Goal: Entertainment & Leisure: Browse casually

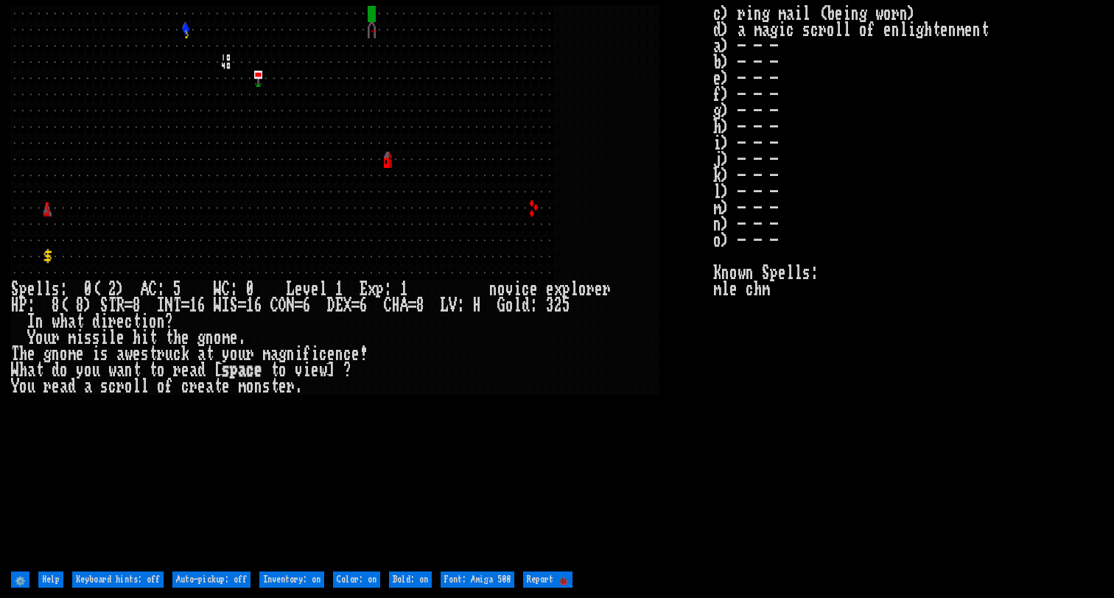
click at [679, 366] on larn at bounding box center [362, 287] width 702 height 562
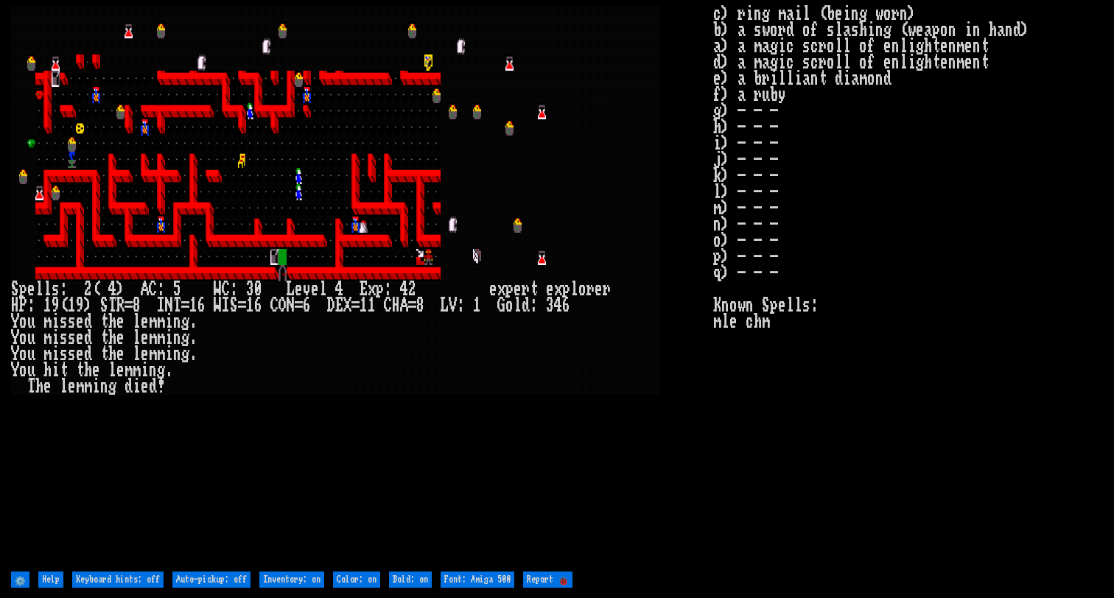
click at [304, 451] on larn at bounding box center [362, 287] width 702 height 562
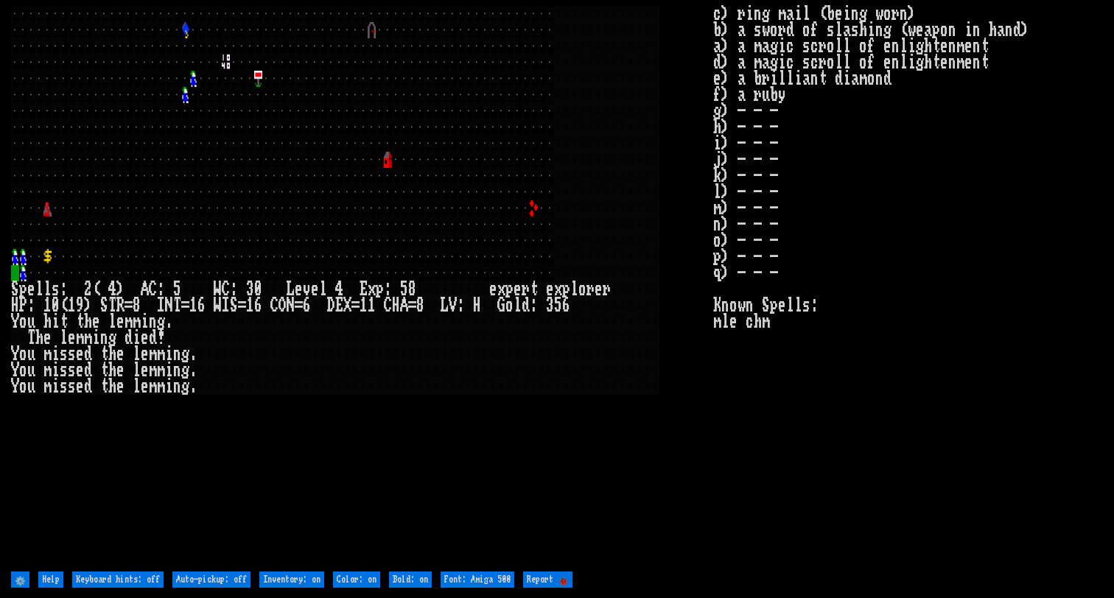
click at [251, 455] on larn at bounding box center [362, 287] width 702 height 562
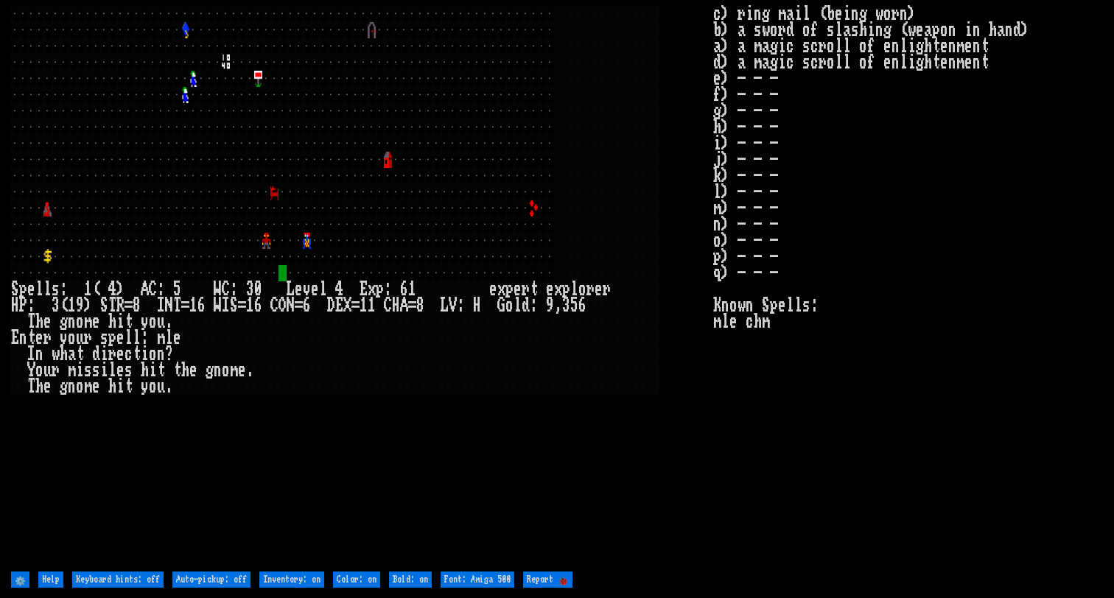
click at [341, 476] on larn at bounding box center [362, 287] width 702 height 562
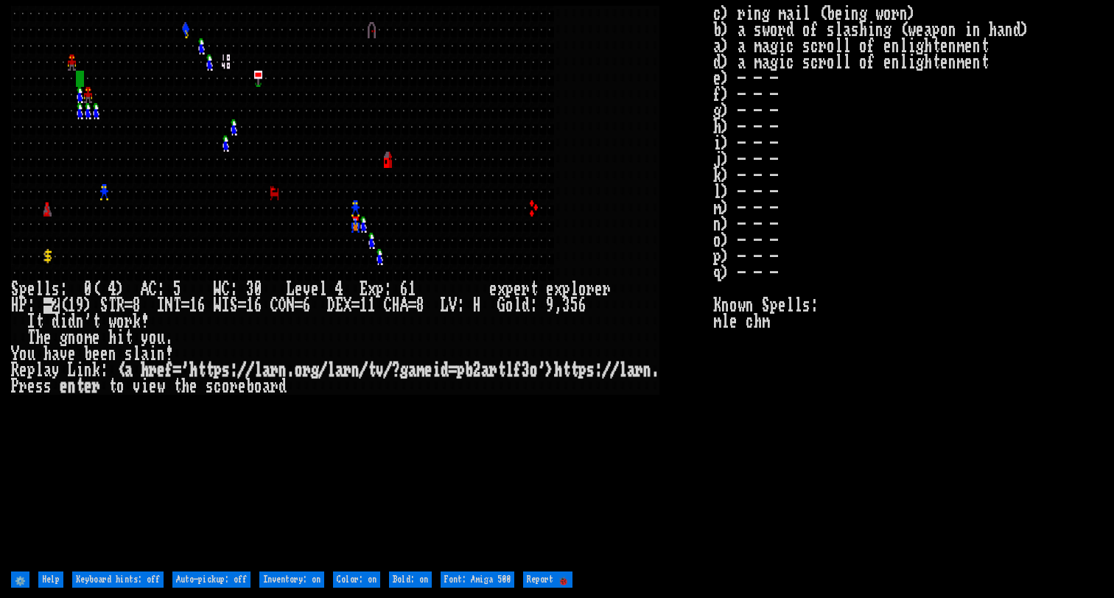
click at [338, 476] on larn at bounding box center [362, 287] width 702 height 562
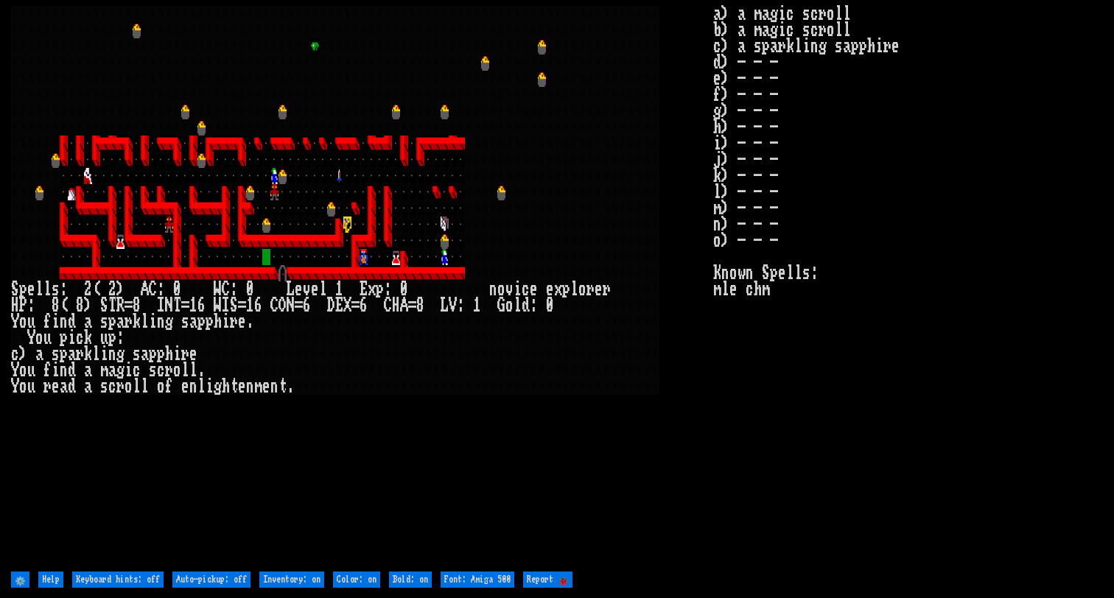
click at [579, 405] on larn at bounding box center [362, 287] width 702 height 562
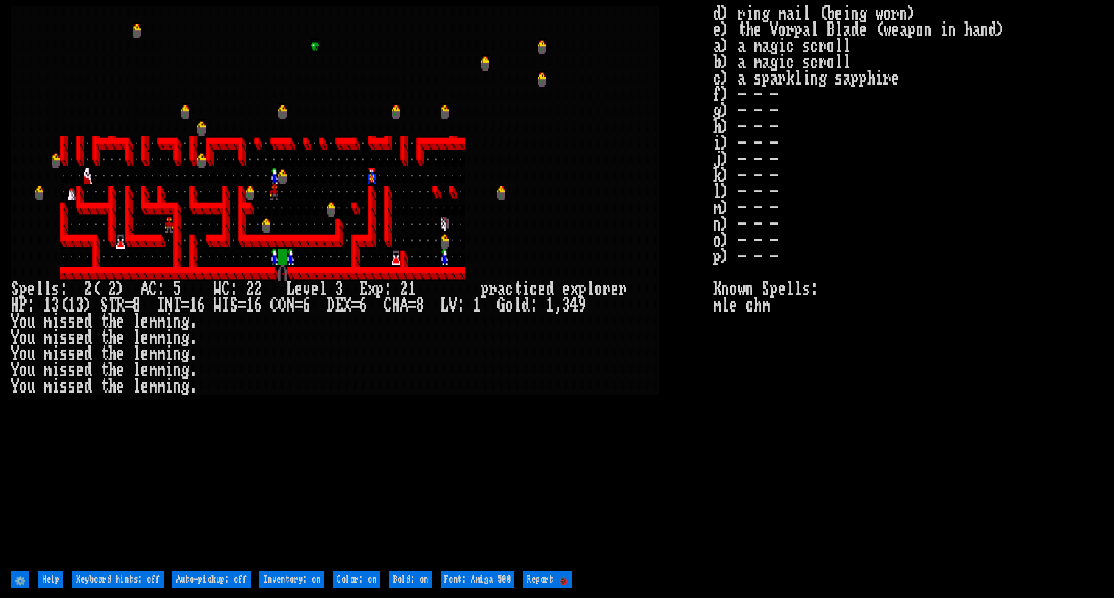
click at [312, 461] on larn at bounding box center [362, 287] width 702 height 562
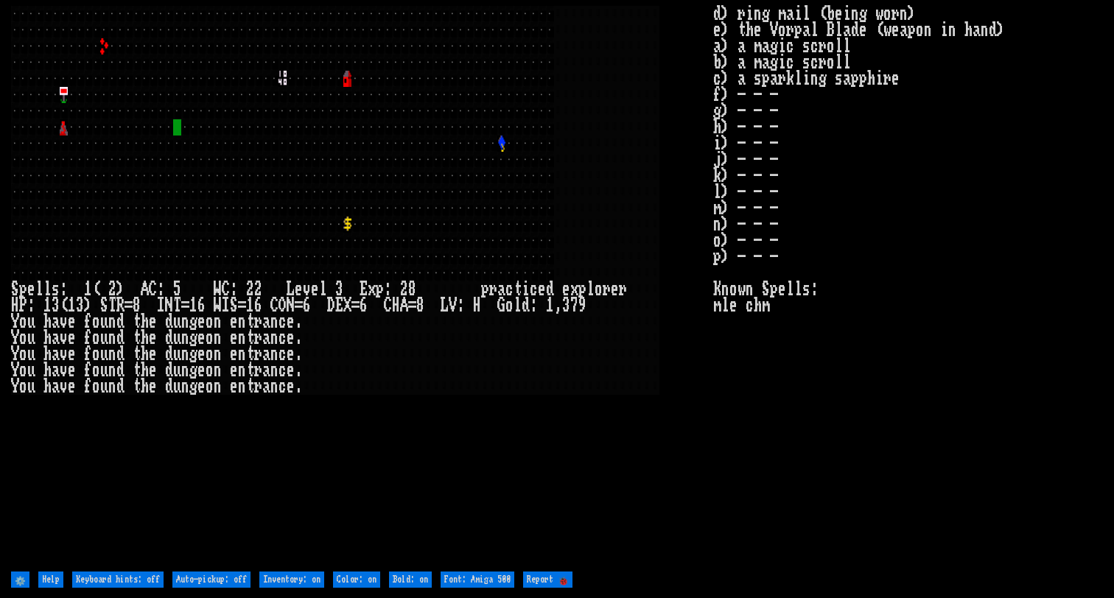
click at [441, 503] on larn at bounding box center [362, 287] width 702 height 562
click at [416, 508] on larn at bounding box center [362, 287] width 702 height 562
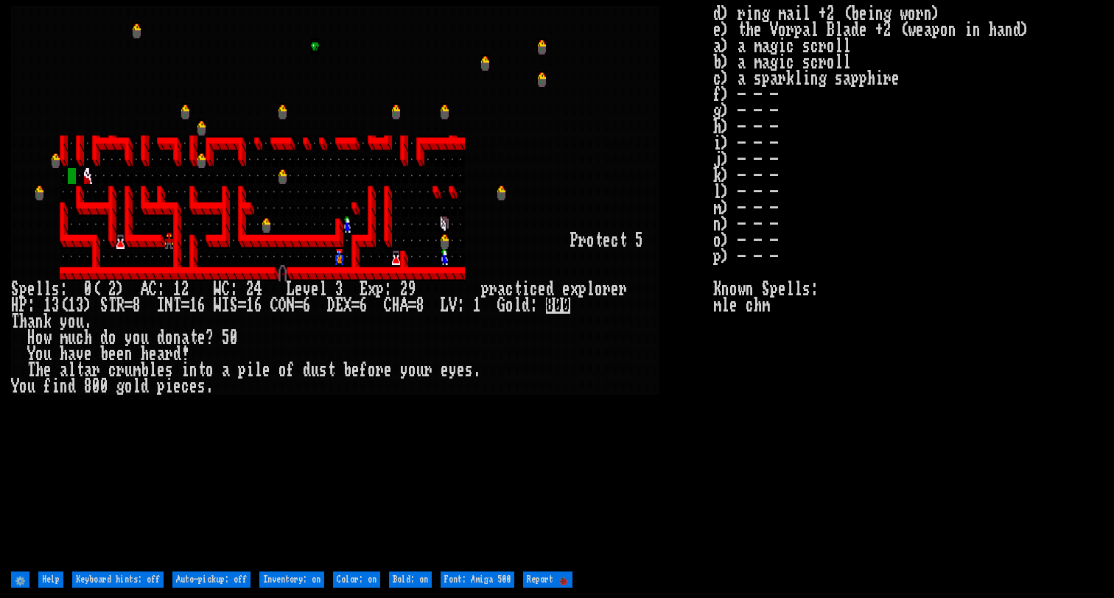
click at [708, 460] on larn at bounding box center [362, 287] width 702 height 562
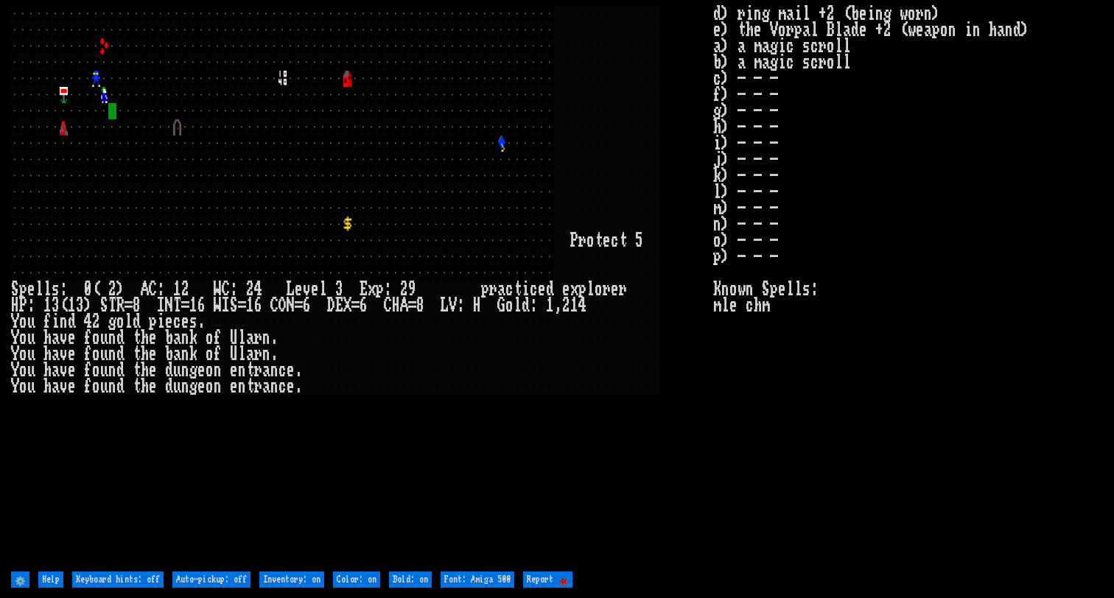
click at [671, 398] on larn at bounding box center [362, 287] width 702 height 562
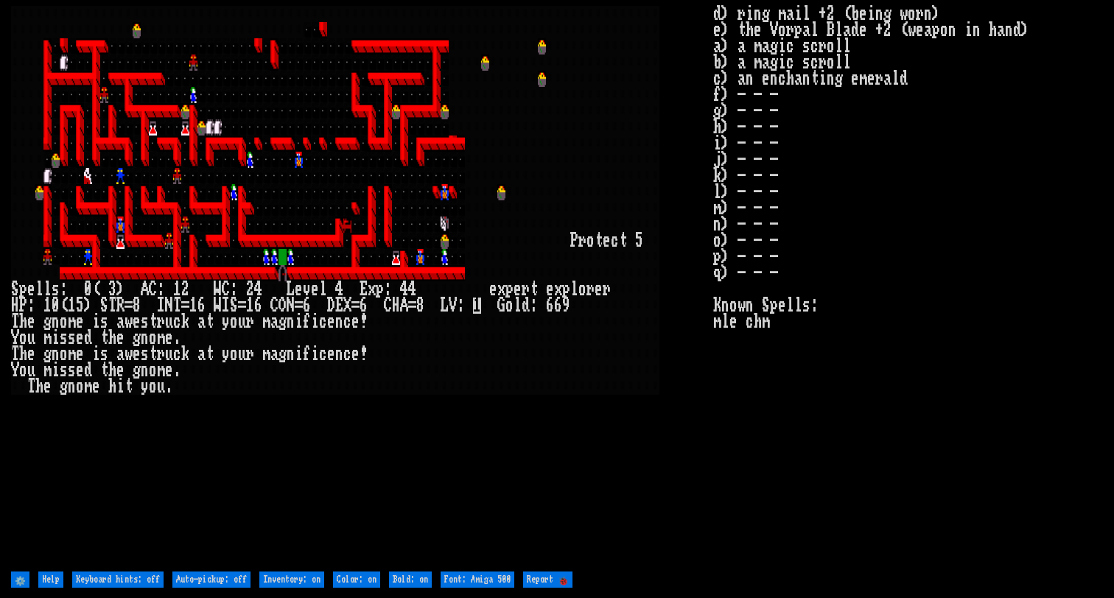
click at [418, 447] on larn at bounding box center [362, 287] width 702 height 562
click at [338, 447] on larn at bounding box center [362, 287] width 702 height 562
